Goal: Navigation & Orientation: Understand site structure

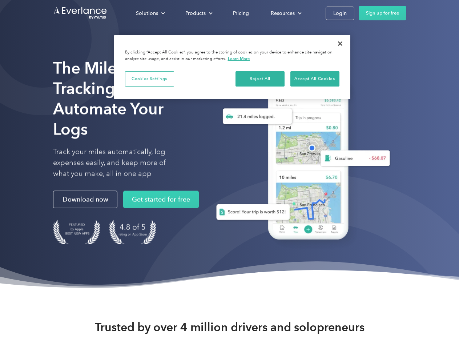
click at [150, 13] on div "Solutions" at bounding box center [147, 13] width 22 height 9
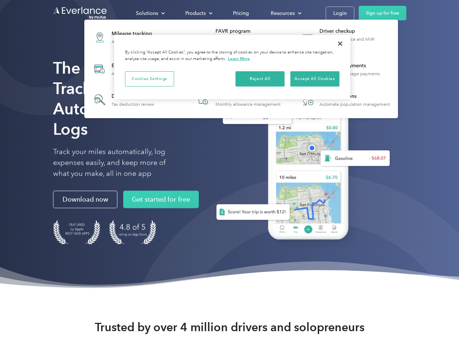
click at [198, 13] on div "Products" at bounding box center [196, 13] width 20 height 9
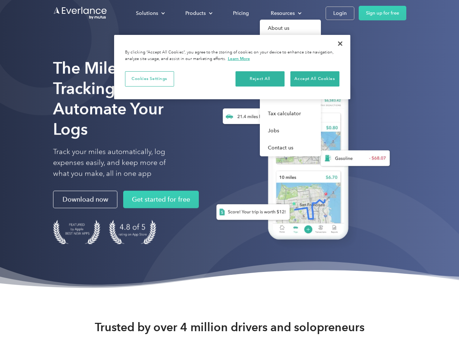
click at [286, 13] on div "Resources" at bounding box center [283, 13] width 24 height 9
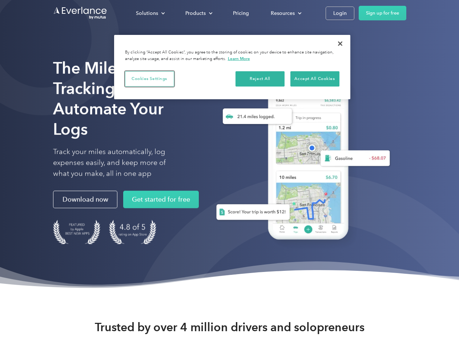
click at [150, 79] on button "Cookies Settings" at bounding box center [149, 78] width 49 height 15
click at [0, 0] on div "When you visit any website, it may store or retrieve information on your browse…" at bounding box center [0, 0] width 0 height 0
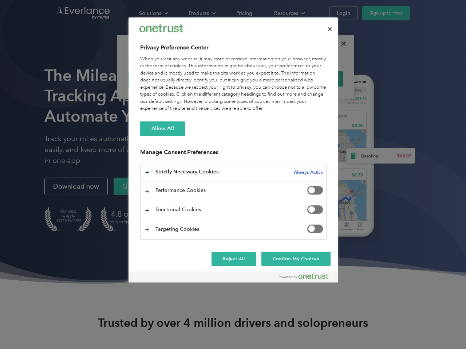
click at [341, 44] on div at bounding box center [233, 174] width 466 height 349
